Goal: Navigation & Orientation: Find specific page/section

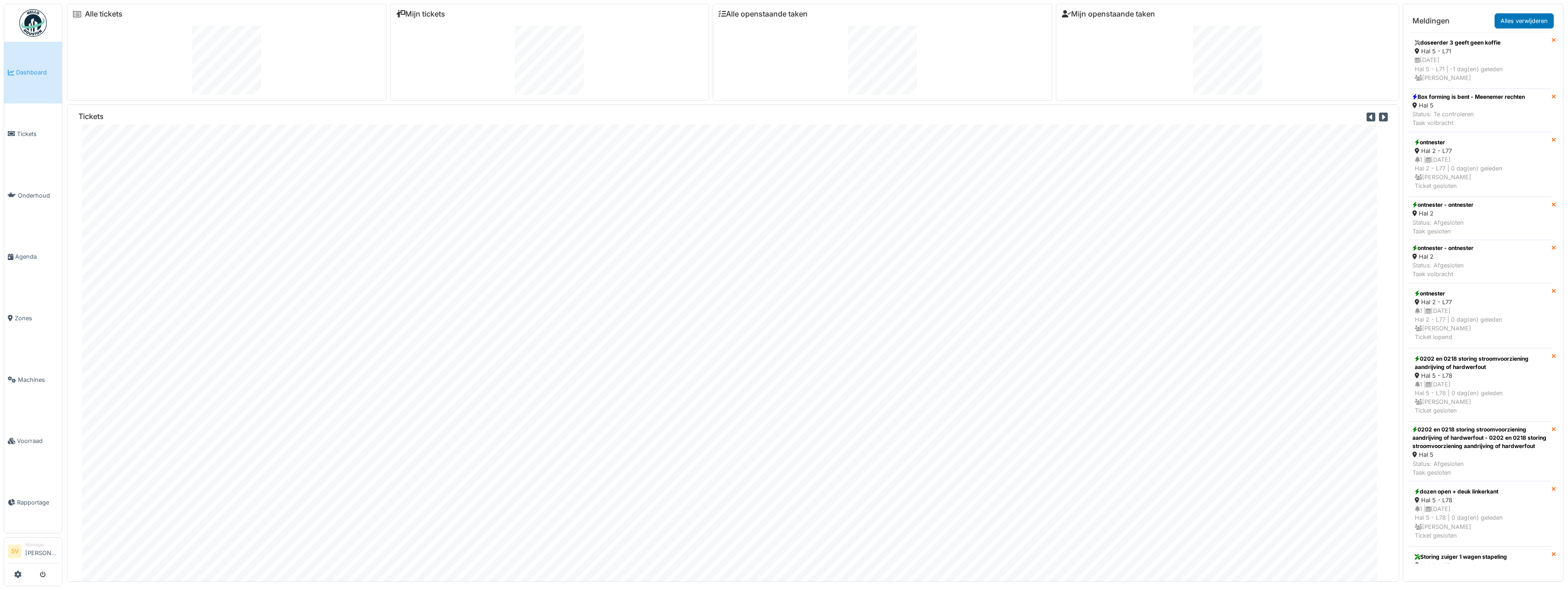
click at [39, 70] on span "Dashboard" at bounding box center [37, 72] width 42 height 9
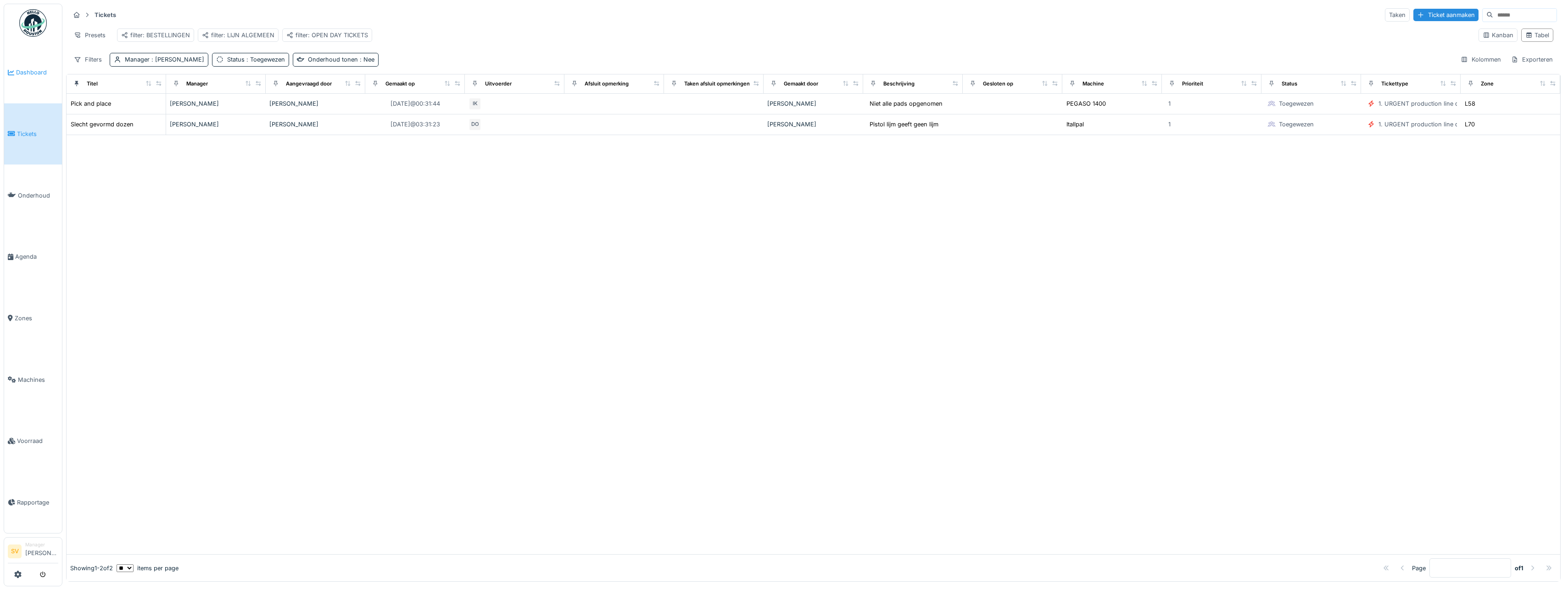
click at [34, 73] on span "Dashboard" at bounding box center [37, 72] width 42 height 9
